Goal: Information Seeking & Learning: Learn about a topic

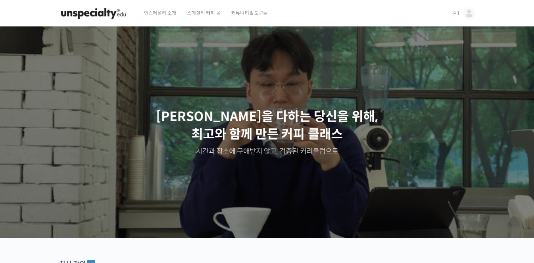
click at [457, 15] on span "Pil" at bounding box center [456, 13] width 6 height 6
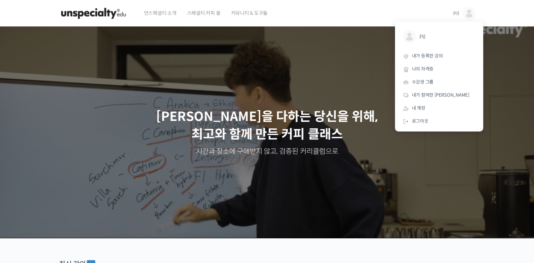
click at [152, 11] on span "언스페셜티 소개" at bounding box center [160, 13] width 32 height 27
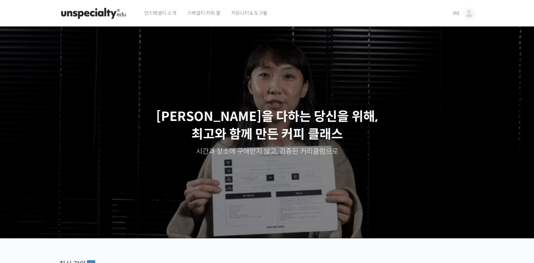
click at [250, 16] on span "커뮤니티 & 도구들" at bounding box center [249, 13] width 37 height 27
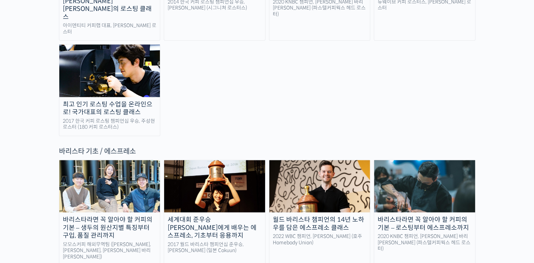
scroll to position [996, 0]
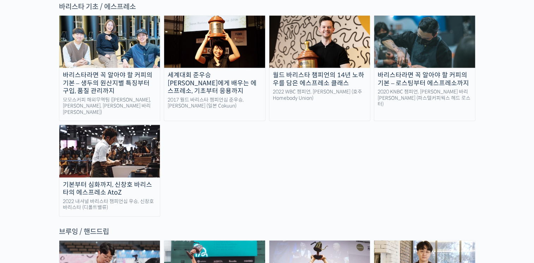
click at [125, 125] on img at bounding box center [109, 151] width 101 height 52
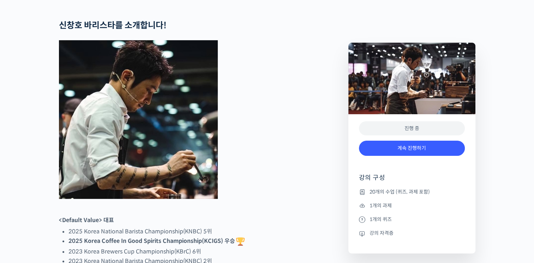
scroll to position [353, 0]
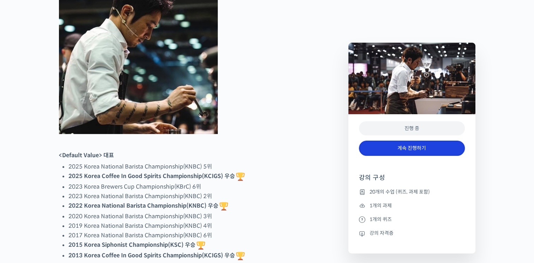
click at [392, 148] on link "계속 진행하기" at bounding box center [412, 148] width 106 height 15
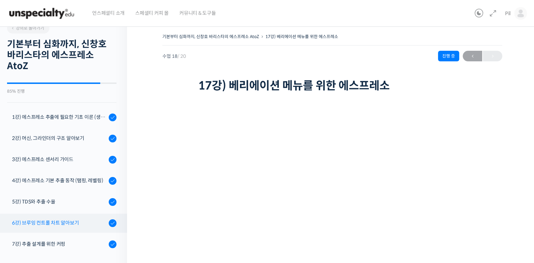
scroll to position [35, 0]
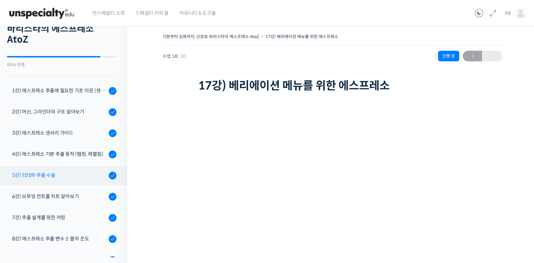
click at [48, 176] on div "5강) TDS와 추출 수율" at bounding box center [59, 175] width 95 height 8
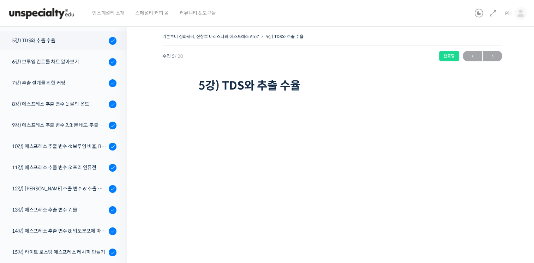
scroll to position [174, 0]
